Goal: Transaction & Acquisition: Purchase product/service

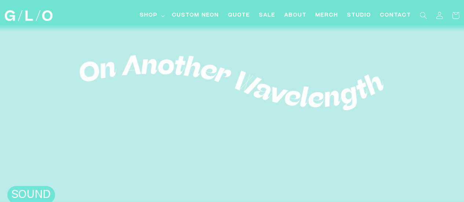
scroll to position [110, 0]
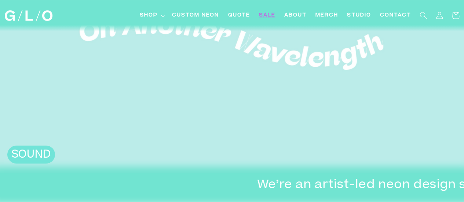
click at [259, 15] on span "SALE" at bounding box center [267, 16] width 17 height 8
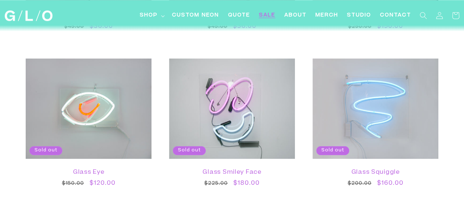
scroll to position [550, 0]
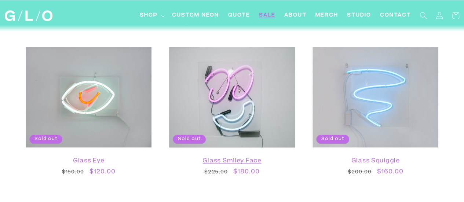
click at [241, 157] on link "Glass Smiley Face" at bounding box center [232, 160] width 111 height 7
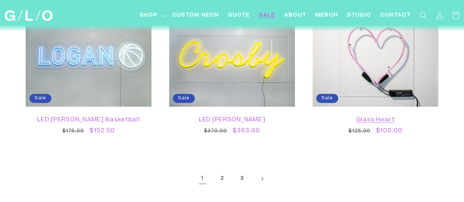
scroll to position [1206, 0]
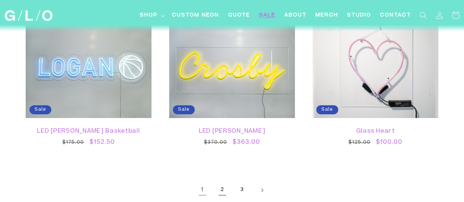
click at [220, 187] on link "2" at bounding box center [222, 190] width 16 height 16
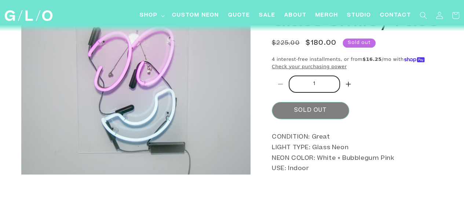
scroll to position [73, 0]
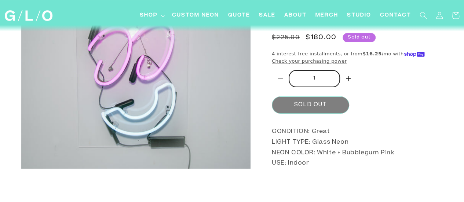
click at [203, 139] on img "Gallery Viewer" at bounding box center [135, 76] width 229 height 183
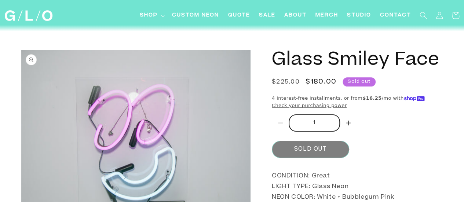
scroll to position [0, 0]
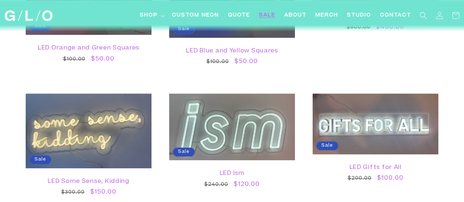
scroll to position [330, 0]
